Goal: Task Accomplishment & Management: Use online tool/utility

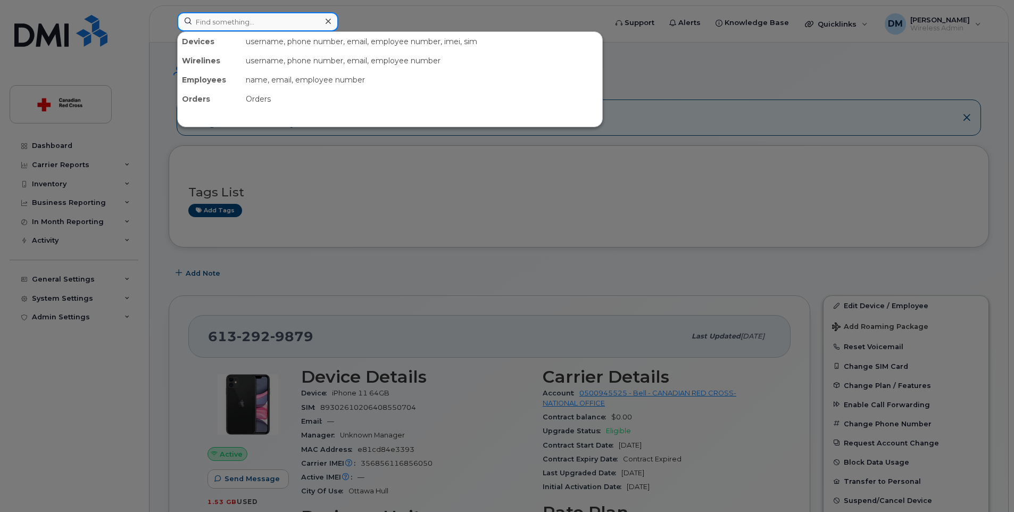
click at [263, 17] on input at bounding box center [257, 21] width 161 height 19
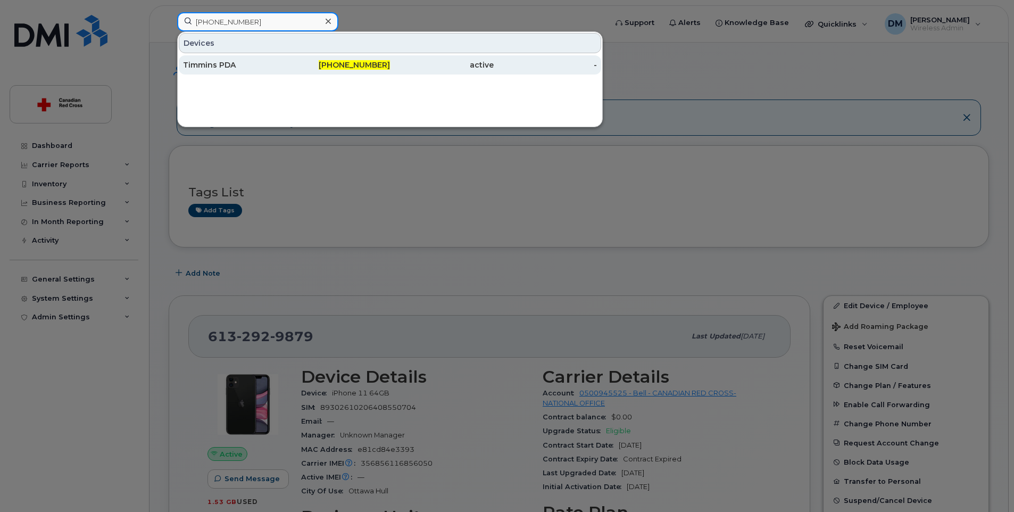
type input "[PHONE_NUMBER]"
click at [223, 62] on div "Timmins PDA" at bounding box center [235, 65] width 104 height 11
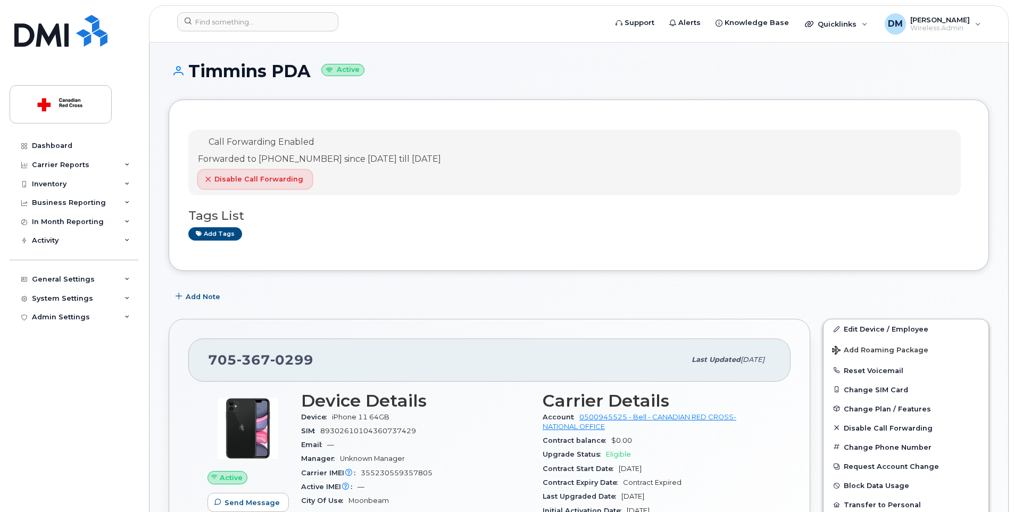
click at [208, 178] on icon "button" at bounding box center [208, 179] width 6 height 6
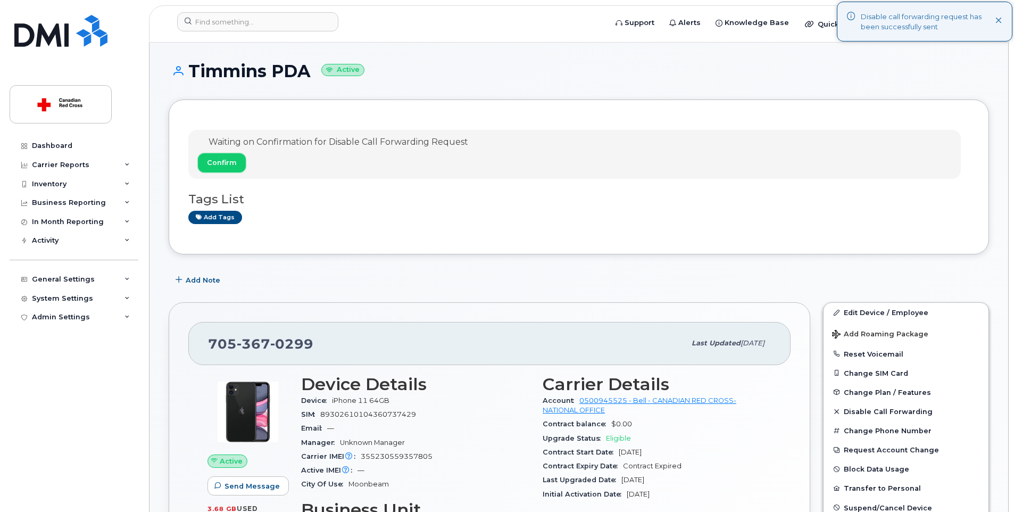
drag, startPoint x: 225, startPoint y: 164, endPoint x: 246, endPoint y: 173, distance: 23.1
click at [228, 165] on span "Confirm" at bounding box center [222, 162] width 30 height 10
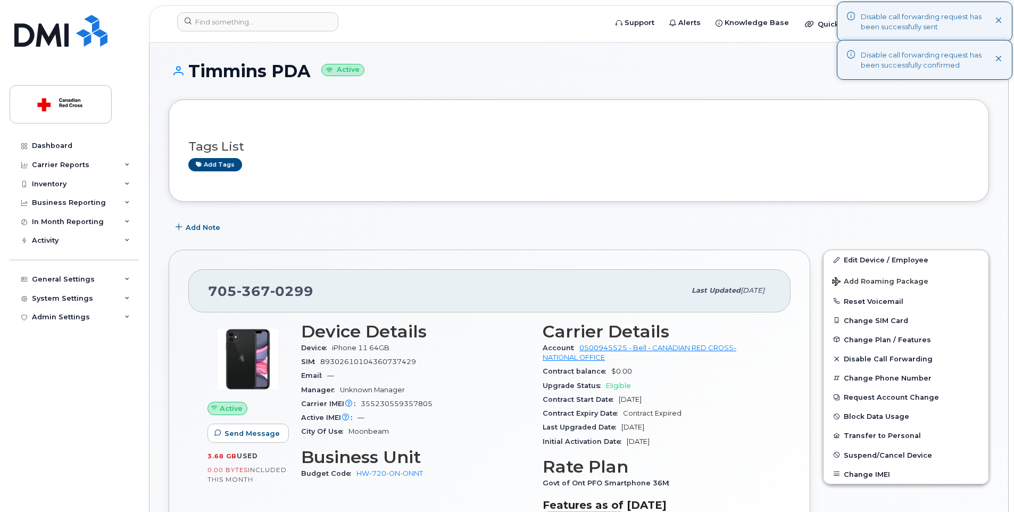
scroll to position [160, 0]
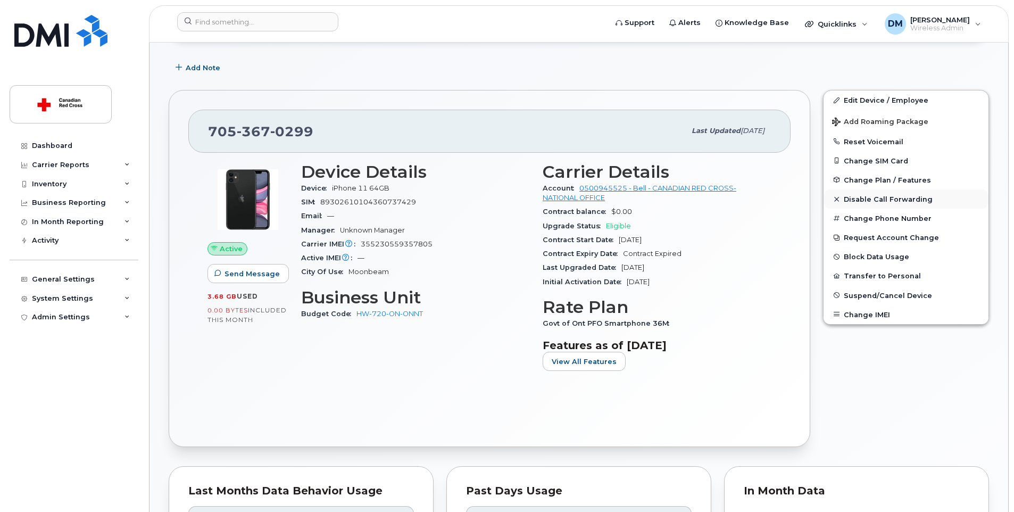
click at [873, 195] on span "Disable Call Forwarding" at bounding box center [887, 199] width 89 height 8
